Goal: Transaction & Acquisition: Purchase product/service

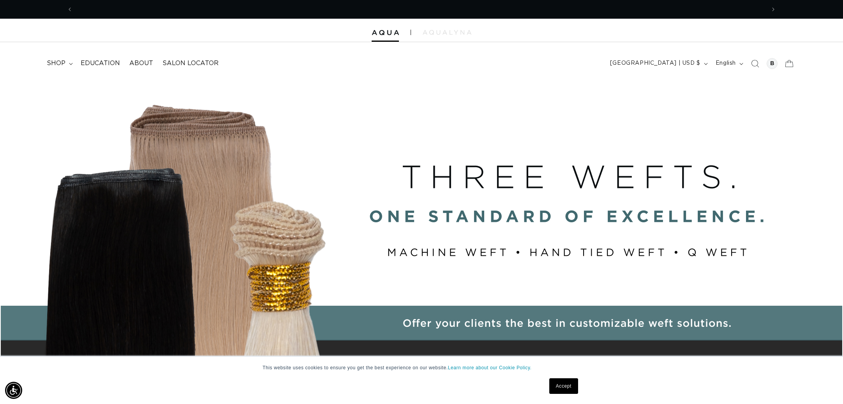
scroll to position [0, 1385]
click at [68, 62] on summary "shop" at bounding box center [59, 64] width 34 height 18
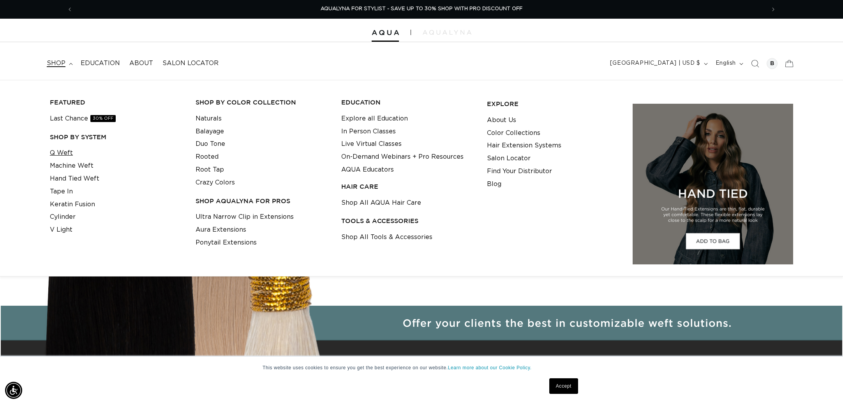
click at [66, 151] on link "Q Weft" at bounding box center [61, 152] width 23 height 13
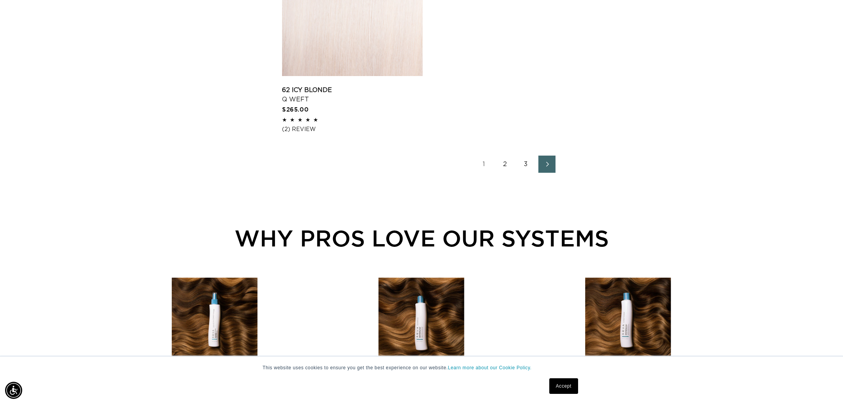
scroll to position [1346, 0]
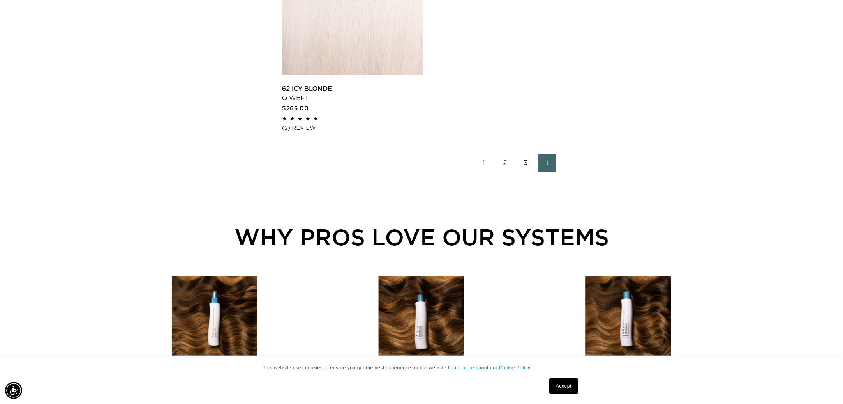
click at [501, 160] on link "2" at bounding box center [504, 162] width 17 height 17
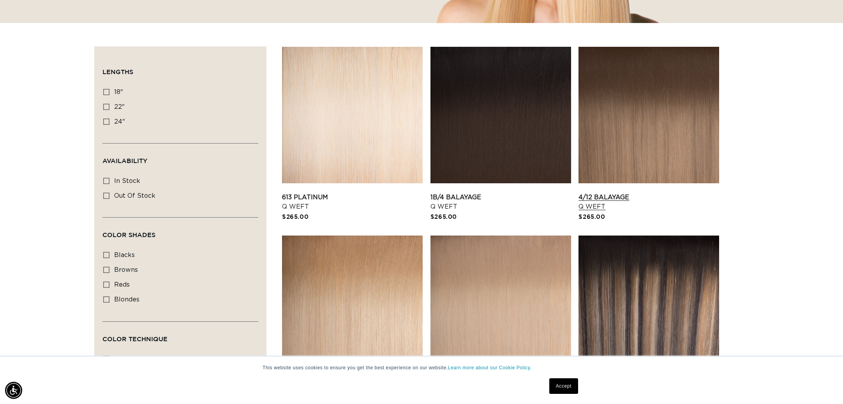
scroll to position [0, 1385]
click at [658, 192] on link "4/12 Balayage Q Weft" at bounding box center [649, 201] width 141 height 19
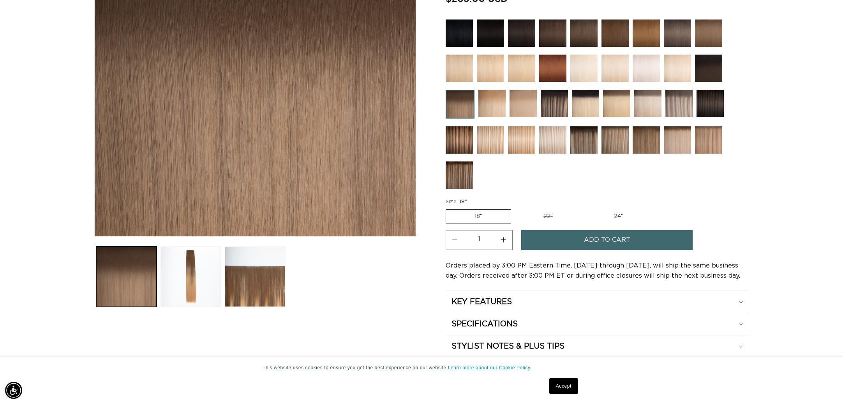
scroll to position [0, 693]
click at [619, 214] on label "24" Variant sold out or unavailable" at bounding box center [619, 216] width 66 height 13
click at [586, 208] on input "24" Variant sold out or unavailable" at bounding box center [585, 208] width 0 height 0
radio input "true"
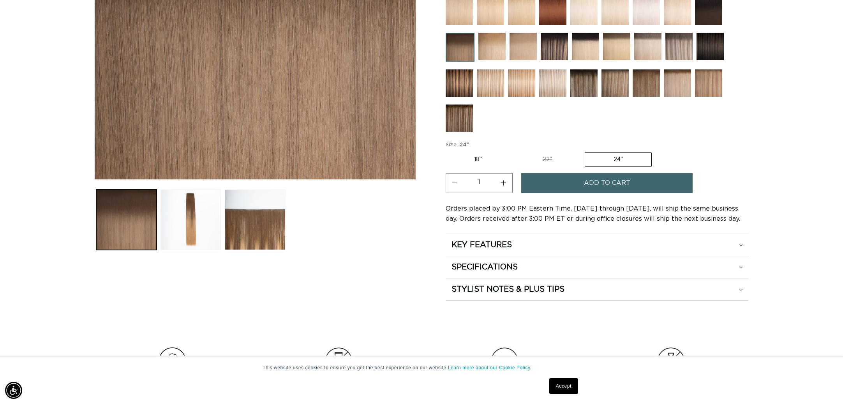
scroll to position [282, 0]
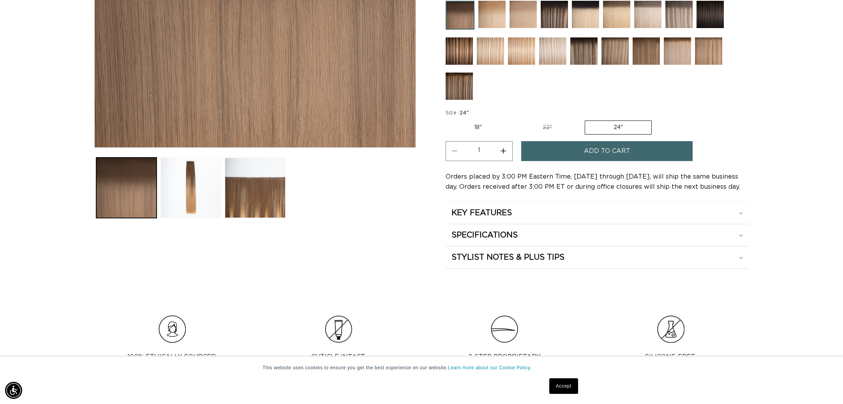
click at [626, 155] on span "Add to cart" at bounding box center [607, 151] width 46 height 20
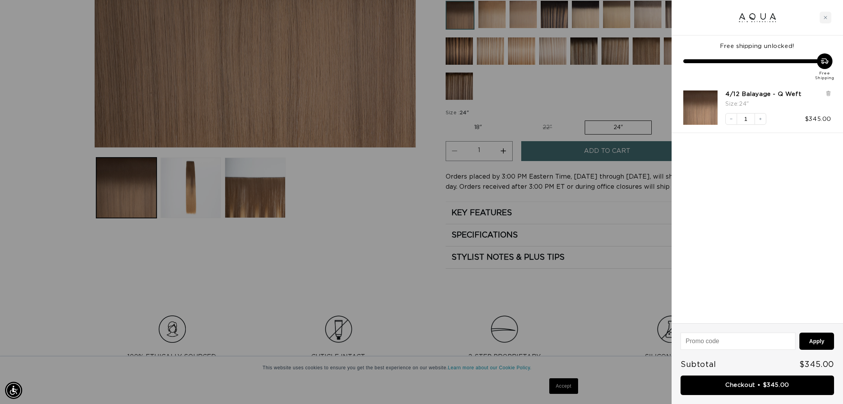
scroll to position [0, 0]
click at [773, 387] on link "Checkout • $345.00" at bounding box center [757, 385] width 153 height 20
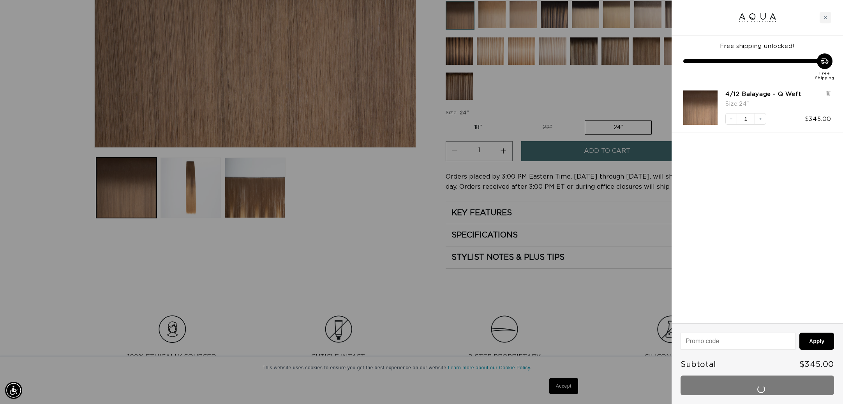
scroll to position [0, 693]
